Goal: Information Seeking & Learning: Learn about a topic

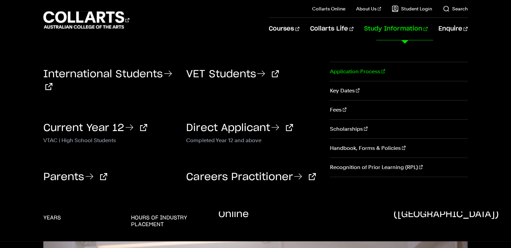
click at [362, 72] on link "Application Process" at bounding box center [399, 71] width 138 height 19
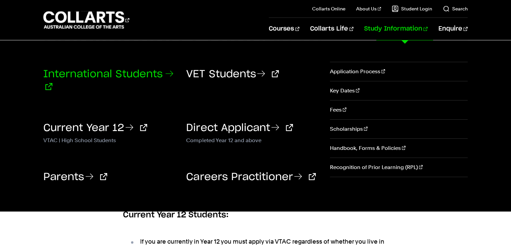
click at [98, 70] on link "International Students" at bounding box center [108, 80] width 130 height 23
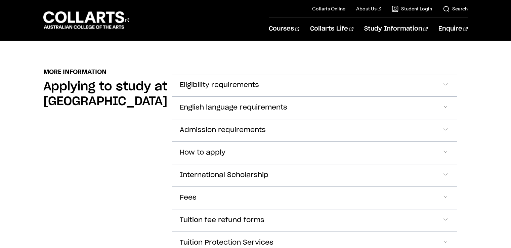
scroll to position [763, 0]
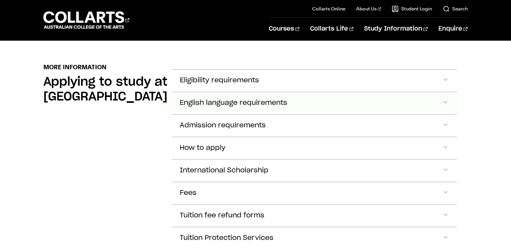
click at [331, 106] on button "English language requirements" at bounding box center [314, 103] width 285 height 22
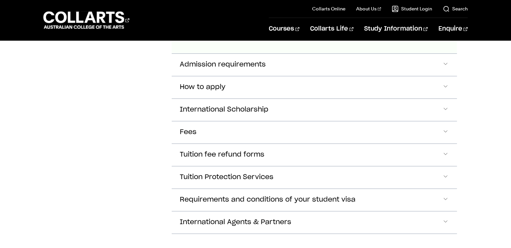
scroll to position [992, 0]
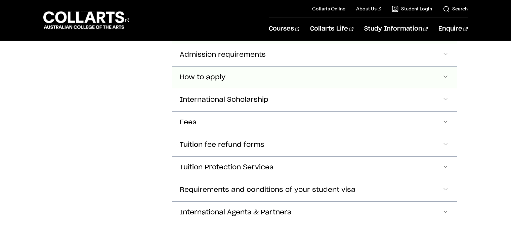
click at [414, 76] on button "How to apply" at bounding box center [314, 78] width 285 height 22
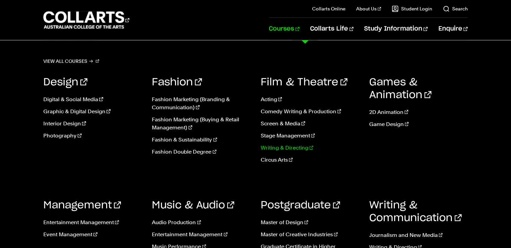
scroll to position [193, 0]
click at [91, 201] on link "Management" at bounding box center [82, 205] width 78 height 10
click at [82, 62] on link "View all courses" at bounding box center [71, 60] width 56 height 9
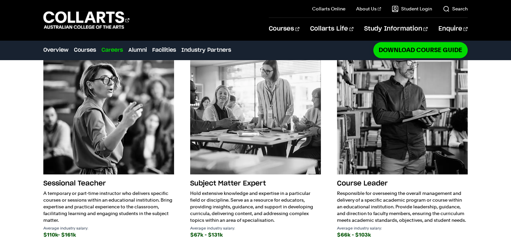
scroll to position [855, 0]
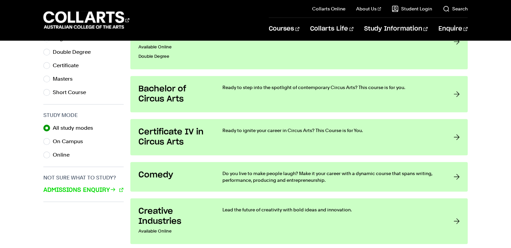
scroll to position [403, 0]
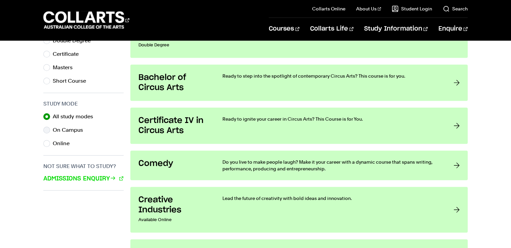
click at [80, 127] on label "On Campus" at bounding box center [71, 129] width 36 height 9
click at [50, 127] on input "On Campus" at bounding box center [46, 130] width 7 height 7
radio input "true"
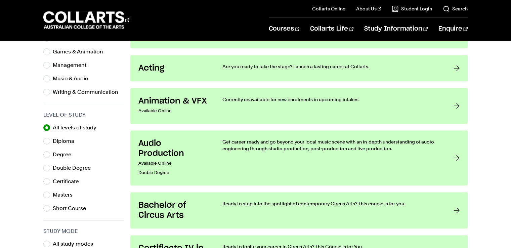
scroll to position [271, 0]
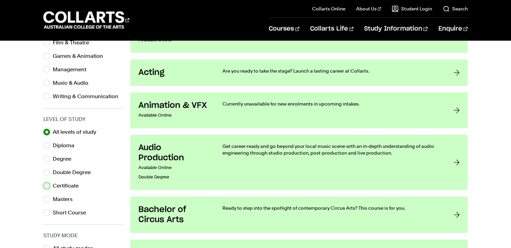
click at [47, 187] on input "Certificate" at bounding box center [46, 186] width 7 height 7
radio input "true"
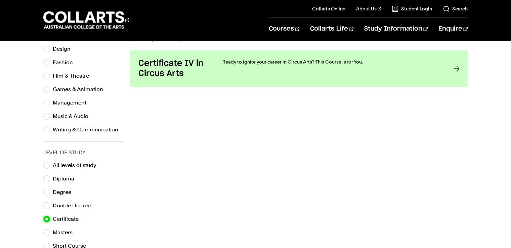
scroll to position [252, 0]
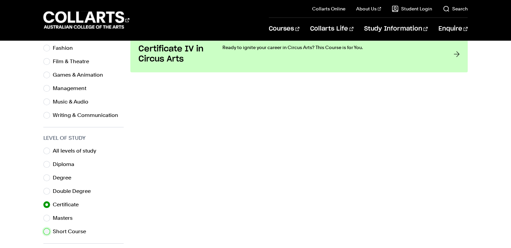
click at [46, 230] on input "Short Course" at bounding box center [46, 231] width 7 height 7
radio input "true"
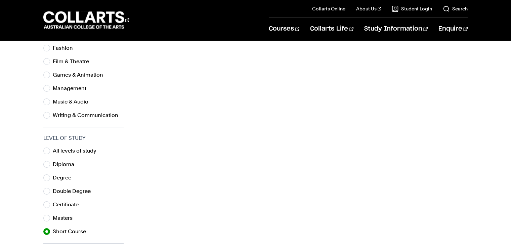
click at [46, 224] on div "All levels of study Diploma Degree Double Degree Certificate Masters Short Cour…" at bounding box center [83, 191] width 80 height 90
click at [48, 216] on input "Masters" at bounding box center [46, 218] width 7 height 7
radio input "true"
click at [50, 178] on input "Degree" at bounding box center [46, 178] width 7 height 7
radio input "true"
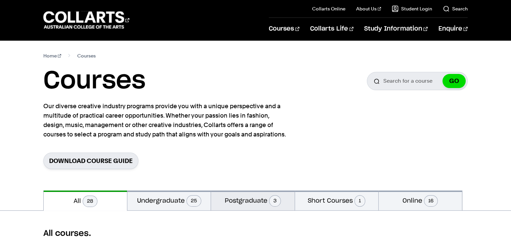
click at [242, 196] on button "Postgraduate 3" at bounding box center [252, 201] width 83 height 20
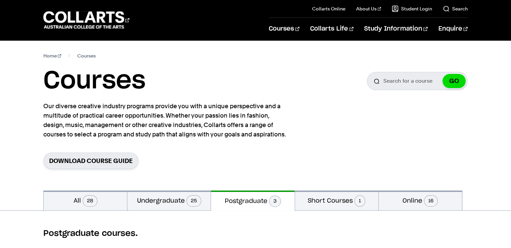
drag, startPoint x: 511, startPoint y: 50, endPoint x: 516, endPoint y: 46, distance: 6.3
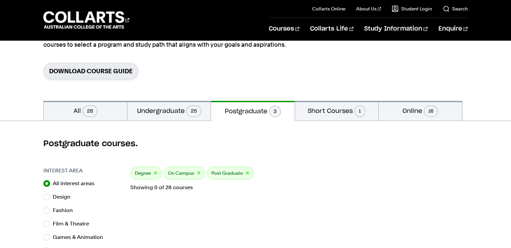
scroll to position [101, 0]
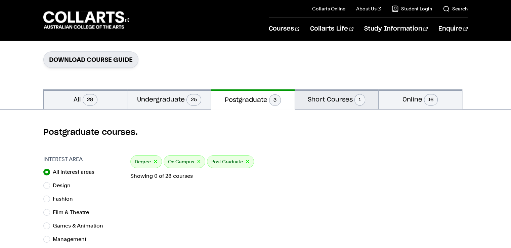
click at [326, 100] on button "Short Courses 1" at bounding box center [336, 99] width 83 height 20
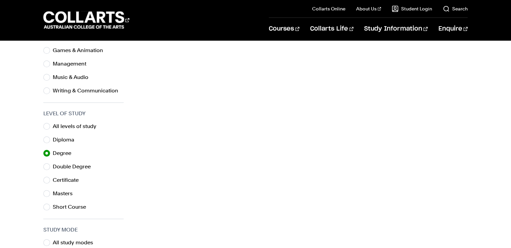
scroll to position [290, 0]
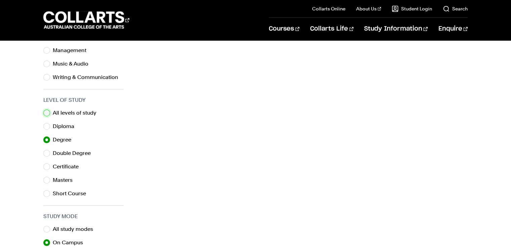
click at [46, 113] on input "All levels of study" at bounding box center [46, 113] width 7 height 7
radio input "true"
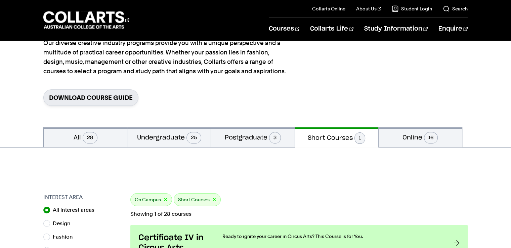
scroll to position [52, 0]
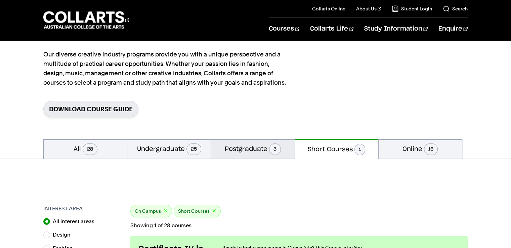
click at [286, 150] on button "Postgraduate 3" at bounding box center [252, 149] width 83 height 20
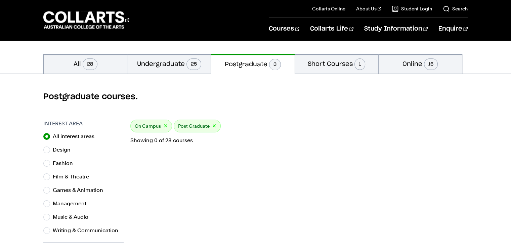
scroll to position [140, 0]
